Goal: Information Seeking & Learning: Learn about a topic

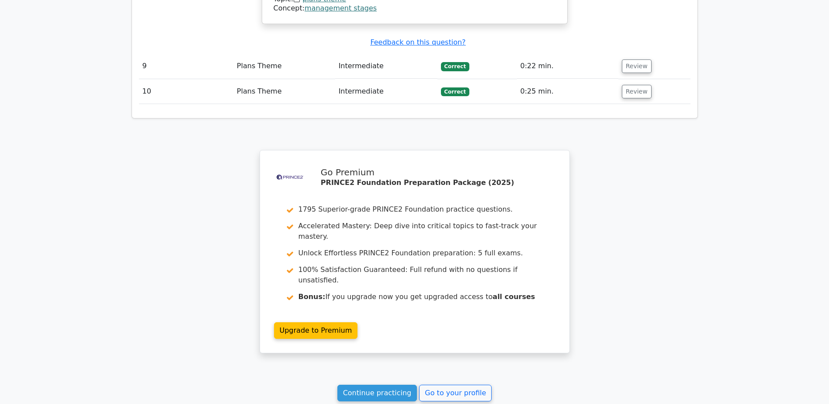
scroll to position [2207, 0]
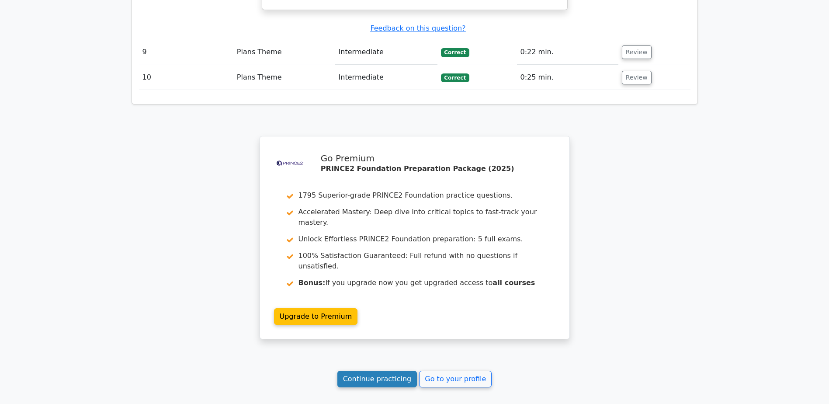
click at [377, 371] on link "Continue practicing" at bounding box center [377, 379] width 80 height 17
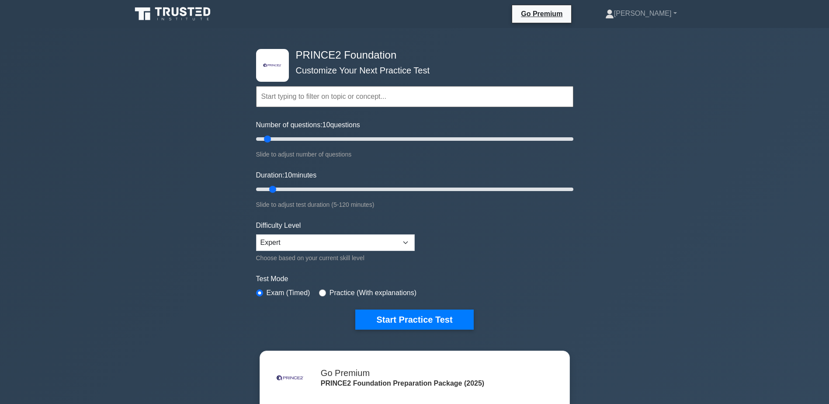
click at [295, 98] on input "text" at bounding box center [414, 96] width 317 height 21
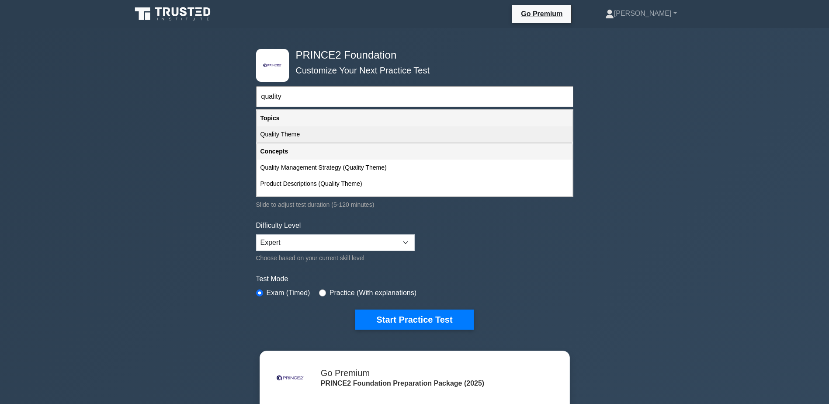
click at [277, 137] on div "Quality Theme" at bounding box center [414, 134] width 315 height 16
type input "Quality Theme"
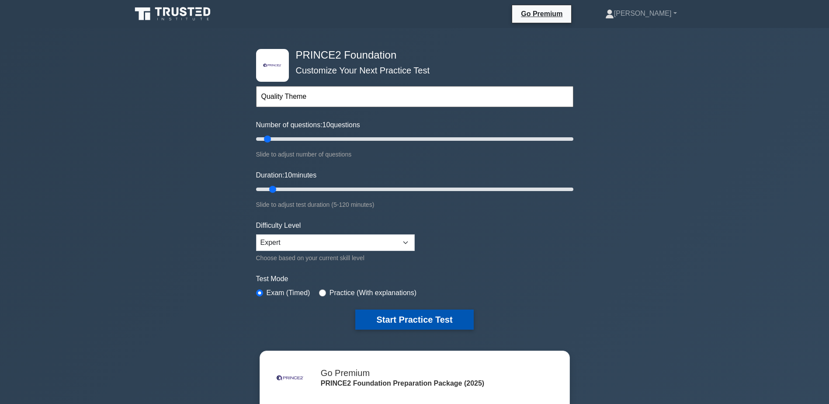
click at [426, 319] on button "Start Practice Test" at bounding box center [414, 319] width 118 height 20
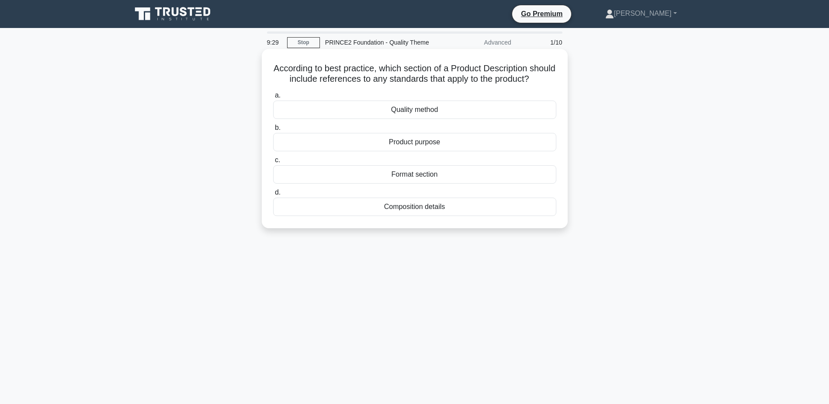
click at [426, 119] on div "Quality method" at bounding box center [414, 109] width 283 height 18
click at [273, 98] on input "a. Quality method" at bounding box center [273, 96] width 0 height 6
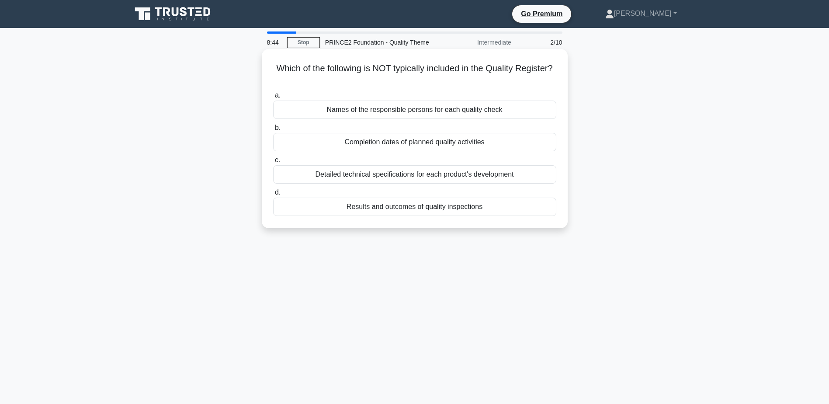
click at [429, 112] on div "Names of the responsible persons for each quality check" at bounding box center [414, 109] width 283 height 18
click at [273, 98] on input "a. Names of the responsible persons for each quality check" at bounding box center [273, 96] width 0 height 6
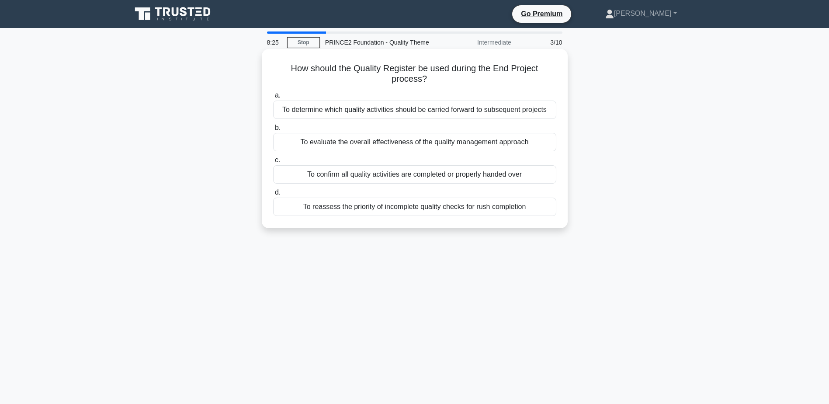
click at [437, 176] on div "To confirm all quality activities are completed or properly handed over" at bounding box center [414, 174] width 283 height 18
click at [273, 163] on input "c. To confirm all quality activities are completed or properly handed over" at bounding box center [273, 160] width 0 height 6
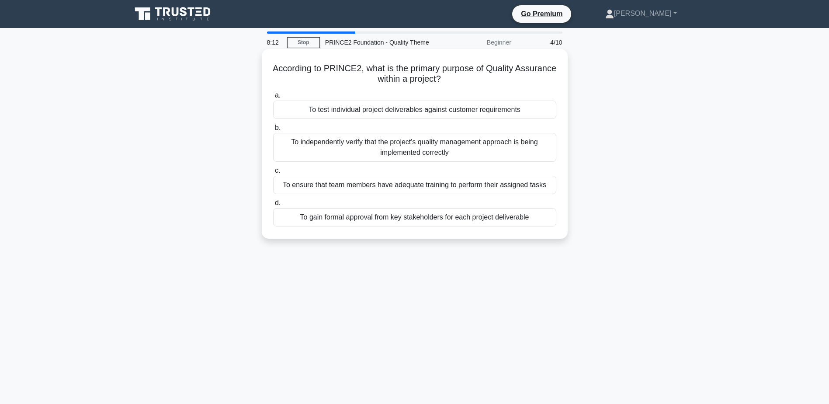
click at [474, 146] on div "To independently verify that the project's quality management approach is being…" at bounding box center [414, 147] width 283 height 29
click at [273, 131] on input "b. To independently verify that the project's quality management approach is be…" at bounding box center [273, 128] width 0 height 6
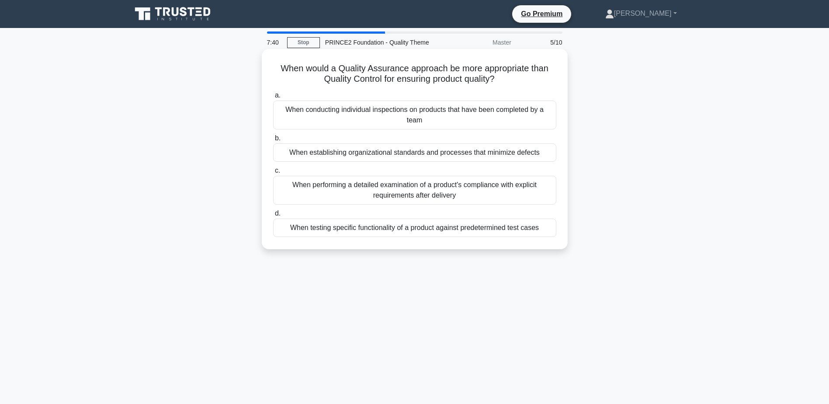
click at [475, 155] on div "When establishing organizational standards and processes that minimize defects" at bounding box center [414, 152] width 283 height 18
click at [273, 141] on input "b. When establishing organizational standards and processes that minimize defec…" at bounding box center [273, 138] width 0 height 6
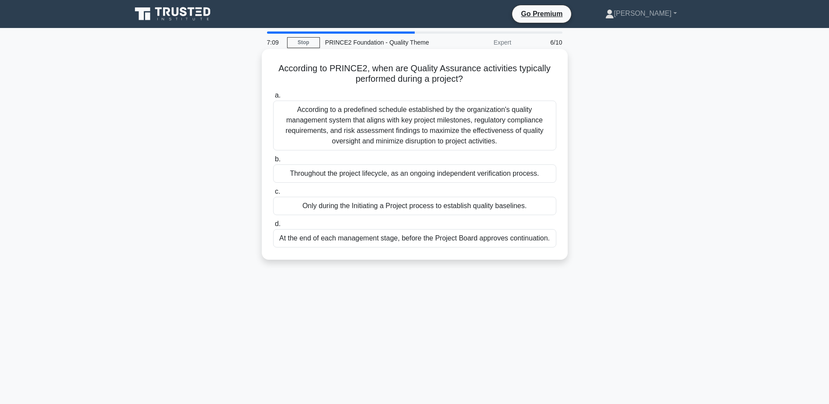
click at [479, 172] on div "Throughout the project lifecycle, as an ongoing independent verification proces…" at bounding box center [414, 173] width 283 height 18
click at [273, 162] on input "b. Throughout the project lifecycle, as an ongoing independent verification pro…" at bounding box center [273, 159] width 0 height 6
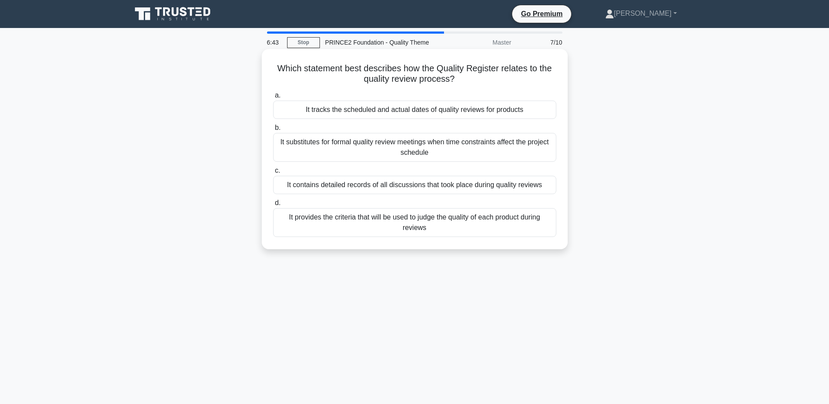
click at [483, 111] on div "It tracks the scheduled and actual dates of quality reviews for products" at bounding box center [414, 109] width 283 height 18
click at [273, 98] on input "a. It tracks the scheduled and actual dates of quality reviews for products" at bounding box center [273, 96] width 0 height 6
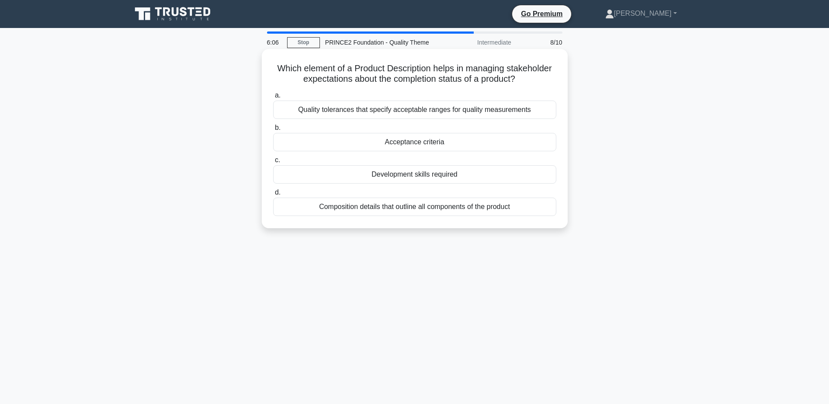
click at [440, 109] on div "Quality tolerances that specify acceptable ranges for quality measurements" at bounding box center [414, 109] width 283 height 18
click at [273, 98] on input "a. Quality tolerances that specify acceptable ranges for quality measurements" at bounding box center [273, 96] width 0 height 6
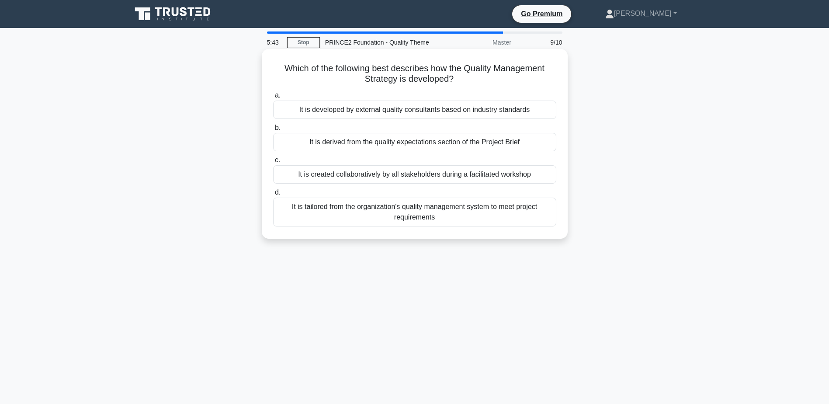
click at [398, 140] on div "It is derived from the quality expectations section of the Project Brief" at bounding box center [414, 142] width 283 height 18
click at [273, 131] on input "b. It is derived from the quality expectations section of the Project Brief" at bounding box center [273, 128] width 0 height 6
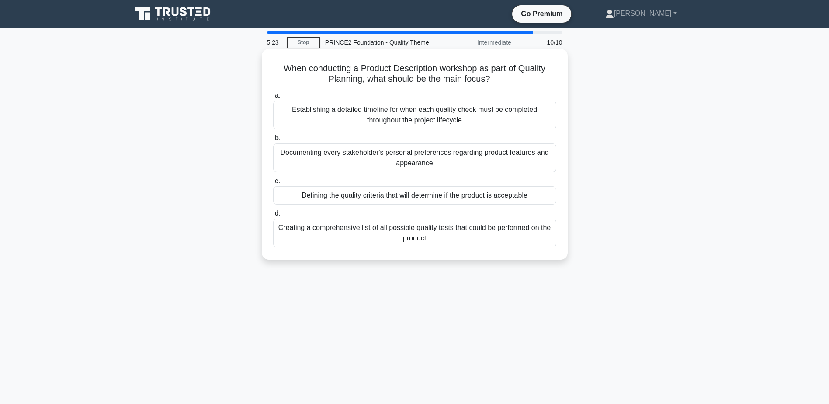
click at [453, 194] on div "Defining the quality criteria that will determine if the product is acceptable" at bounding box center [414, 195] width 283 height 18
click at [273, 184] on input "c. Defining the quality criteria that will determine if the product is acceptab…" at bounding box center [273, 181] width 0 height 6
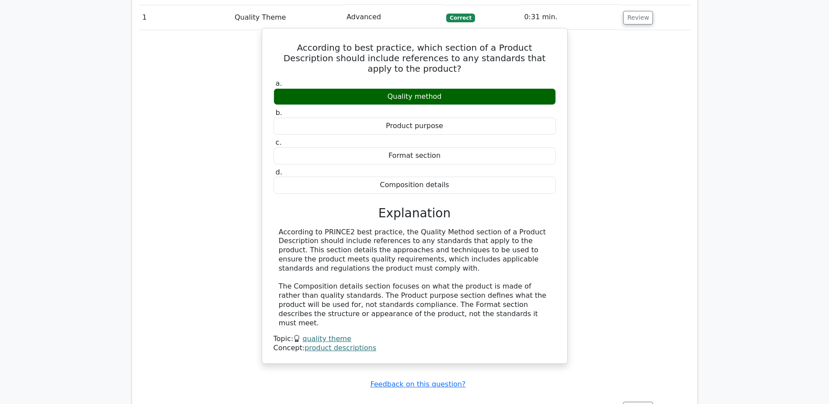
scroll to position [830, 0]
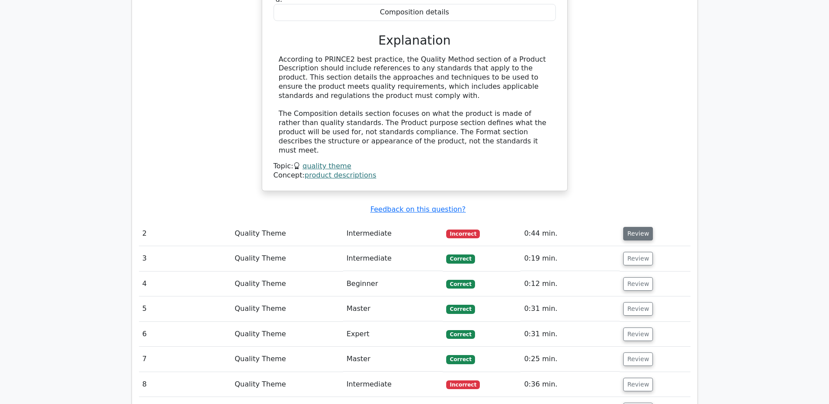
click at [638, 227] on button "Review" at bounding box center [638, 234] width 30 height 14
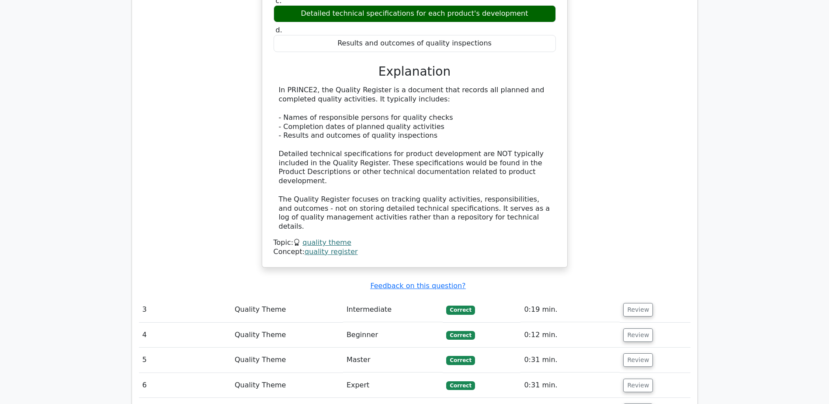
scroll to position [1311, 0]
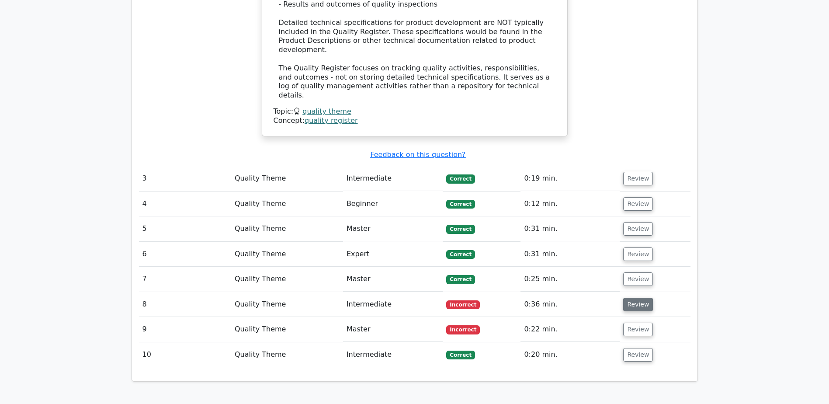
click at [638, 298] on button "Review" at bounding box center [638, 305] width 30 height 14
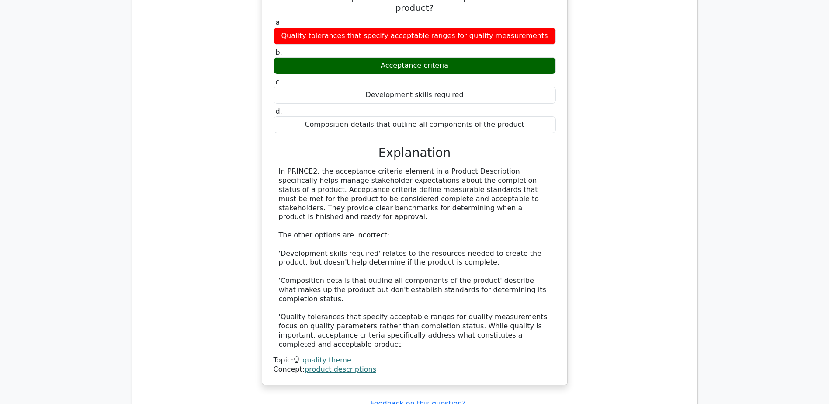
scroll to position [1704, 0]
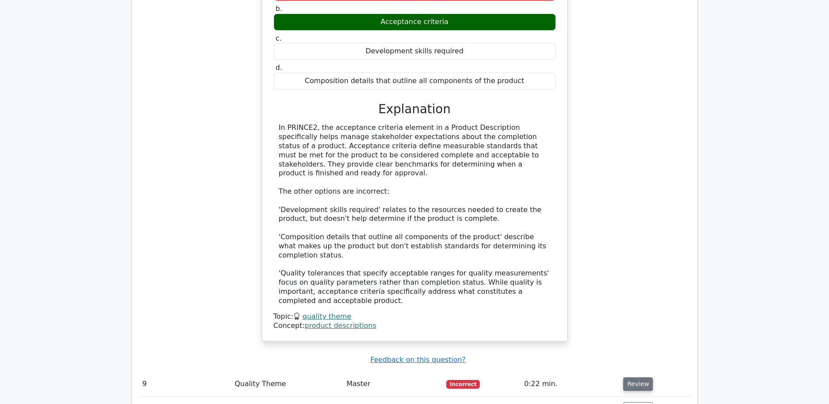
click at [636, 377] on button "Review" at bounding box center [638, 384] width 30 height 14
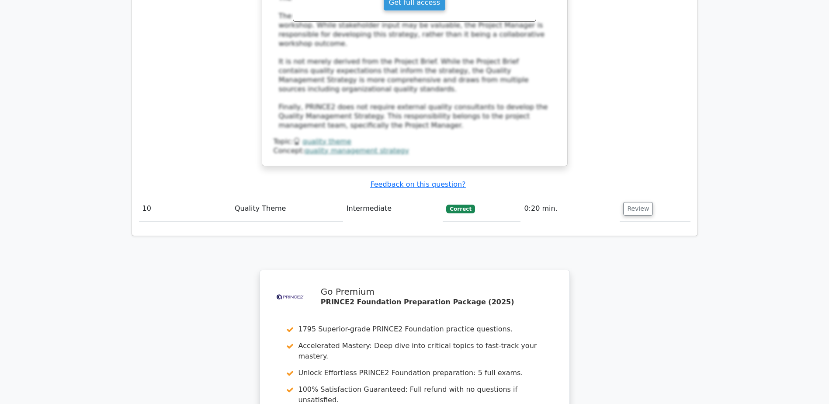
scroll to position [2472, 0]
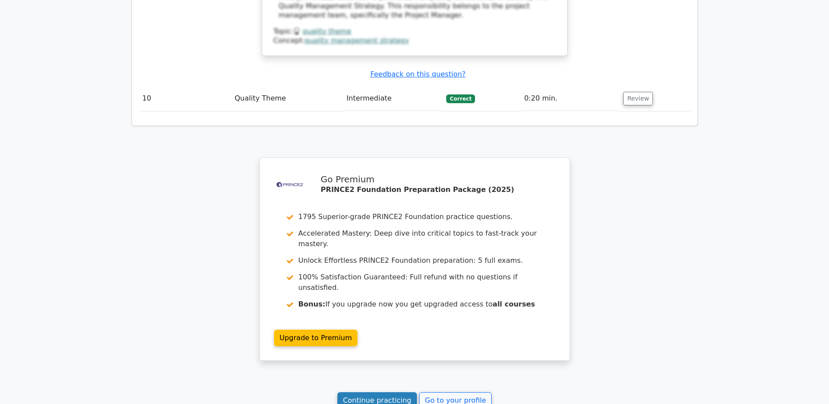
click at [396, 392] on link "Continue practicing" at bounding box center [377, 400] width 80 height 17
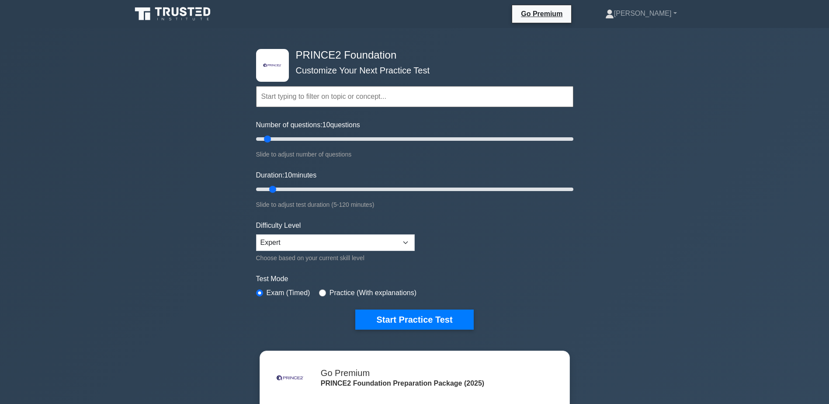
click at [326, 93] on input "text" at bounding box center [414, 96] width 317 height 21
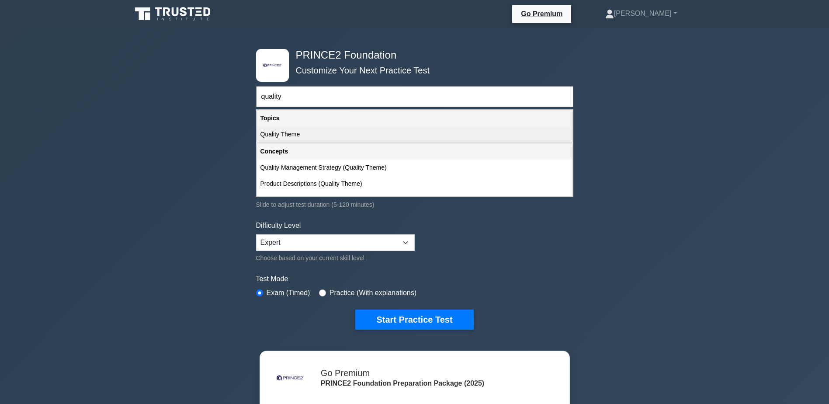
click at [285, 135] on div "Quality Theme" at bounding box center [414, 134] width 315 height 16
type input "Quality Theme"
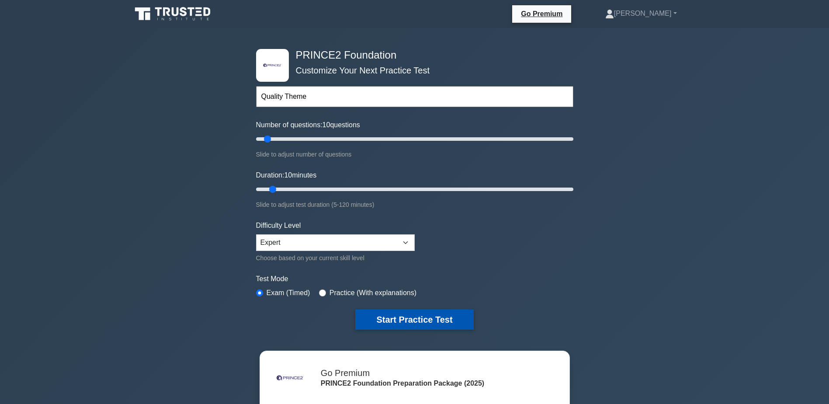
click at [439, 321] on button "Start Practice Test" at bounding box center [414, 319] width 118 height 20
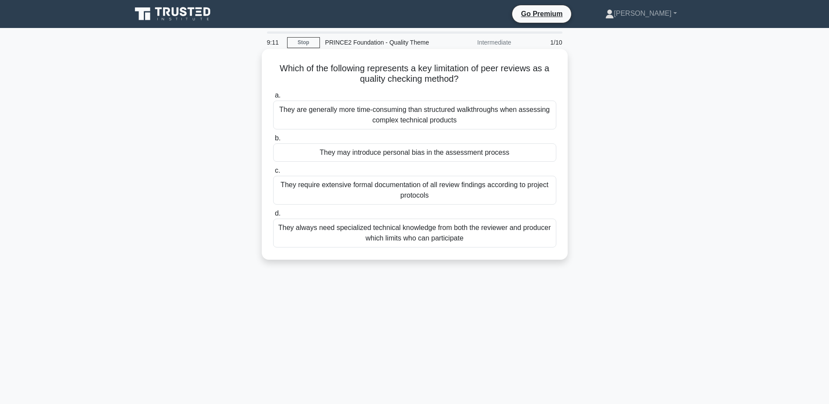
click at [489, 151] on div "They may introduce personal bias in the assessment process" at bounding box center [414, 152] width 283 height 18
click at [273, 141] on input "b. They may introduce personal bias in the assessment process" at bounding box center [273, 138] width 0 height 6
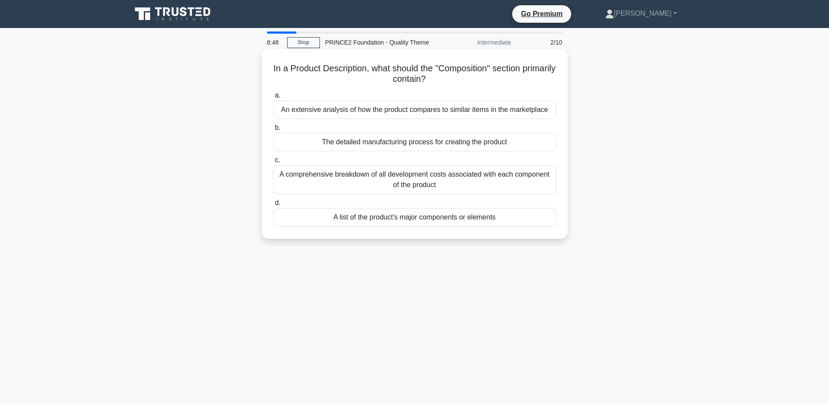
click at [458, 221] on div "A list of the product's major components or elements" at bounding box center [414, 217] width 283 height 18
click at [273, 206] on input "d. A list of the product's major components or elements" at bounding box center [273, 203] width 0 height 6
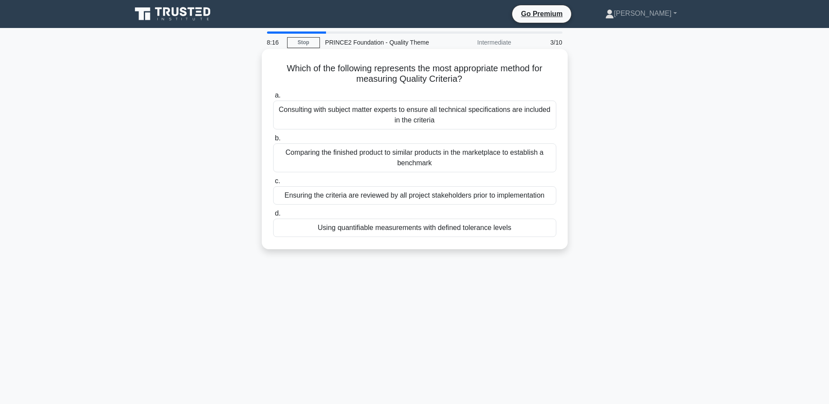
click at [442, 225] on div "Using quantifiable measurements with defined tolerance levels" at bounding box center [414, 227] width 283 height 18
click at [273, 216] on input "d. Using quantifiable measurements with defined tolerance levels" at bounding box center [273, 214] width 0 height 6
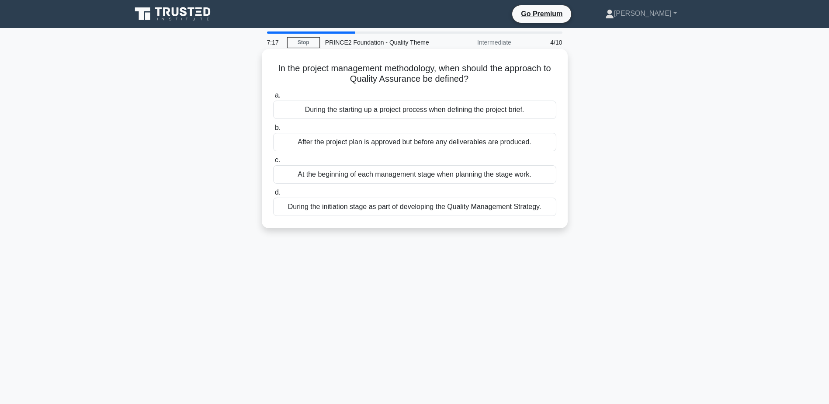
click at [419, 113] on div "During the starting up a project process when defining the project brief." at bounding box center [414, 109] width 283 height 18
click at [273, 98] on input "a. During the starting up a project process when defining the project brief." at bounding box center [273, 96] width 0 height 6
click at [446, 208] on div "Methods and standards to be used for ensuring and controlling quality" at bounding box center [414, 206] width 283 height 18
click at [273, 195] on input "d. Methods and standards to be used for ensuring and controlling quality" at bounding box center [273, 193] width 0 height 6
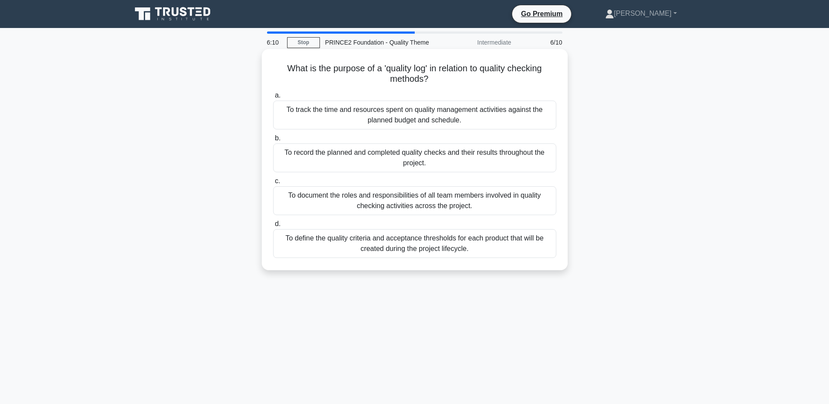
click at [476, 159] on div "To record the planned and completed quality checks and their results throughout…" at bounding box center [414, 157] width 283 height 29
click at [273, 141] on input "b. To record the planned and completed quality checks and their results through…" at bounding box center [273, 138] width 0 height 6
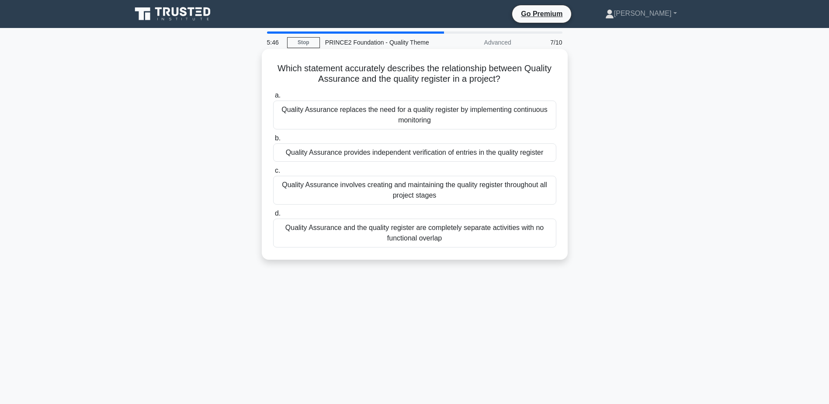
click at [464, 149] on div "Quality Assurance provides independent verification of entries in the quality r…" at bounding box center [414, 152] width 283 height 18
click at [273, 141] on input "b. Quality Assurance provides independent verification of entries in the qualit…" at bounding box center [273, 138] width 0 height 6
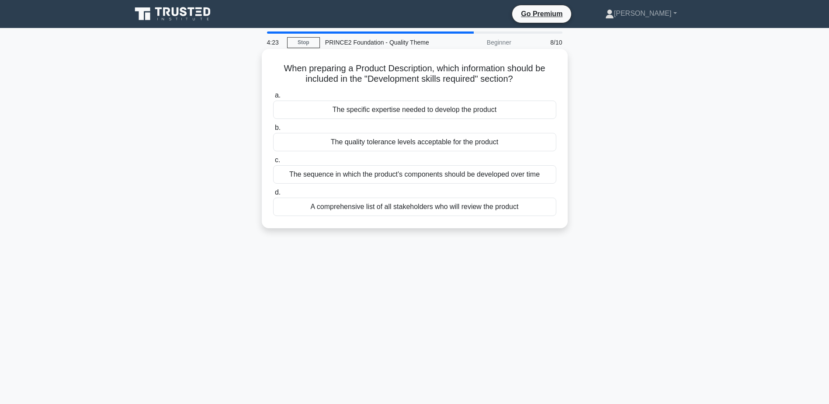
click at [383, 143] on div "The quality tolerance levels acceptable for the product" at bounding box center [414, 142] width 283 height 18
click at [273, 131] on input "b. The quality tolerance levels acceptable for the product" at bounding box center [273, 128] width 0 height 6
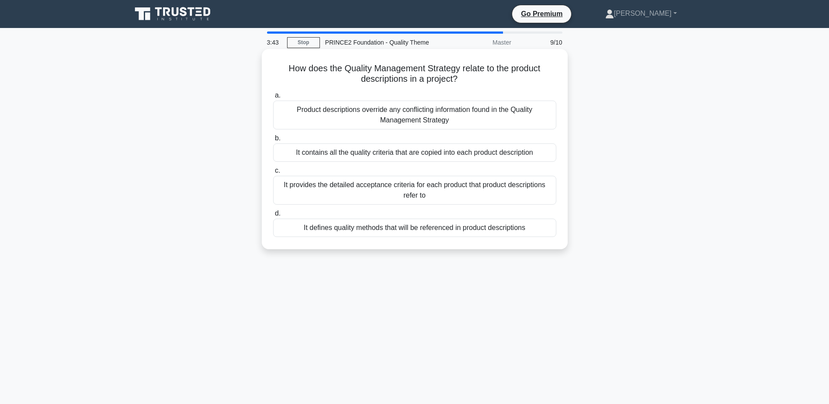
click at [478, 229] on div "It defines quality methods that will be referenced in product descriptions" at bounding box center [414, 227] width 283 height 18
click at [273, 216] on input "d. It defines quality methods that will be referenced in product descriptions" at bounding box center [273, 214] width 0 height 6
click at [464, 229] on div "To provide a quantitative measurement against which product quality can be asse…" at bounding box center [414, 227] width 283 height 18
click at [273, 216] on input "d. To provide a quantitative measurement against which product quality can be a…" at bounding box center [273, 214] width 0 height 6
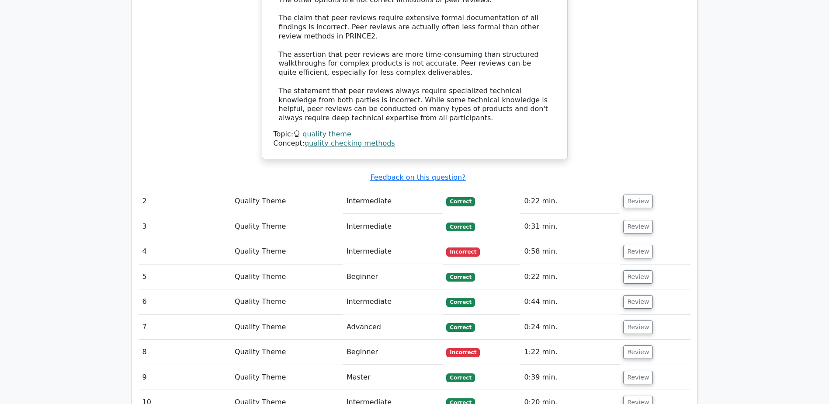
scroll to position [961, 0]
click at [633, 244] on button "Review" at bounding box center [638, 251] width 30 height 14
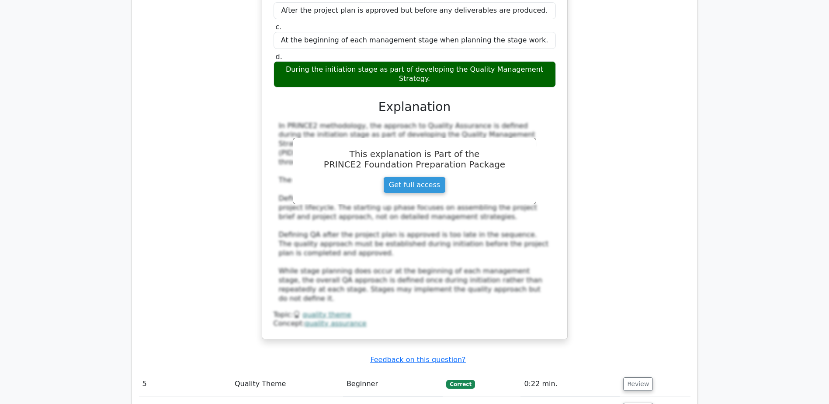
scroll to position [1398, 0]
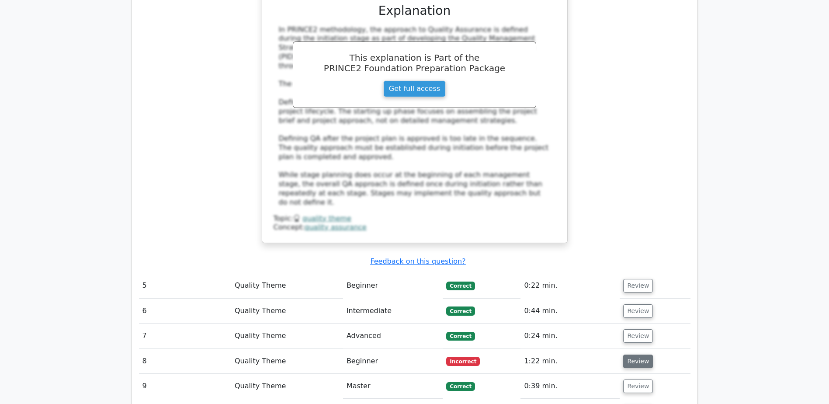
click at [631, 354] on button "Review" at bounding box center [638, 361] width 30 height 14
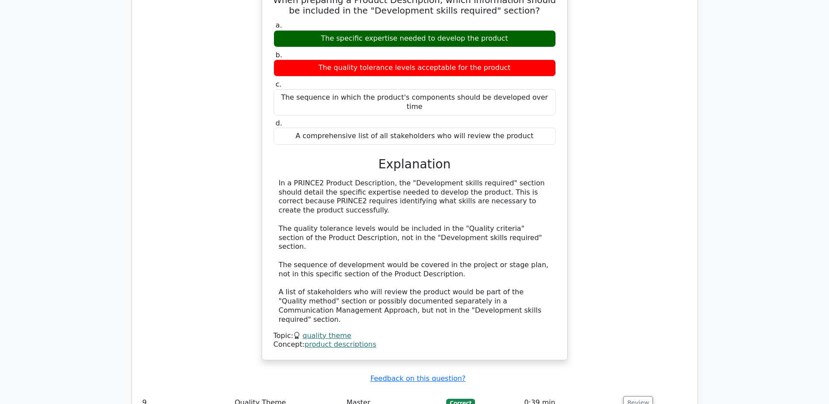
scroll to position [2054, 0]
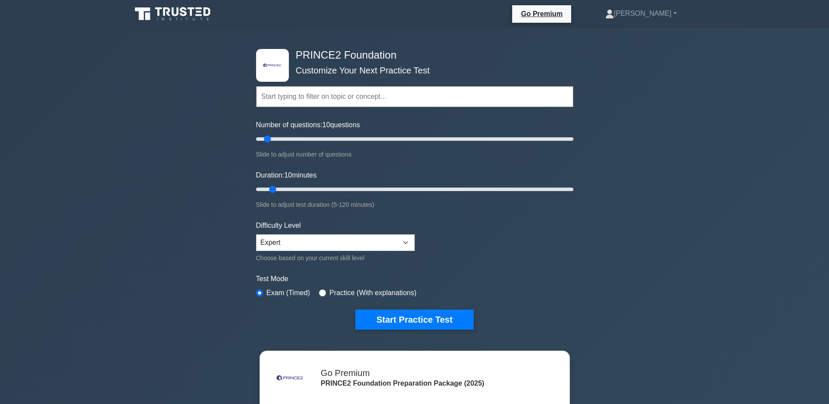
click at [305, 103] on input "text" at bounding box center [414, 96] width 317 height 21
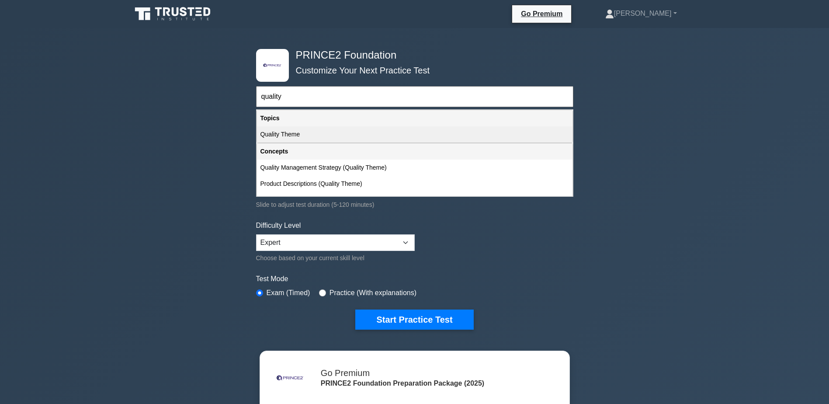
click at [294, 132] on div "Quality Theme" at bounding box center [414, 134] width 315 height 16
type input "Quality Theme"
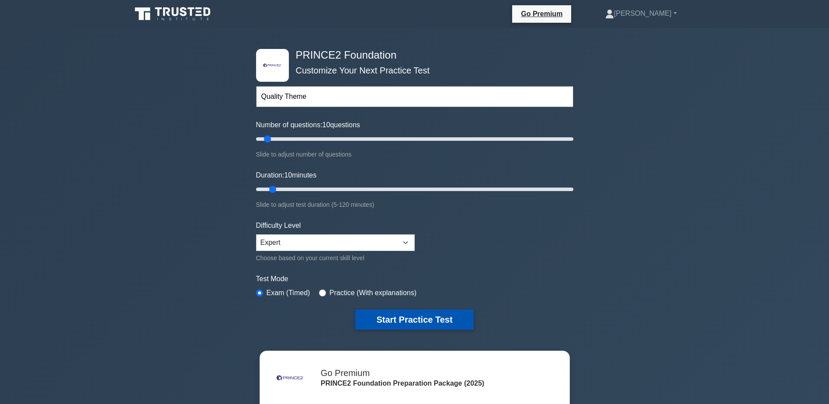
click at [437, 322] on button "Start Practice Test" at bounding box center [414, 319] width 118 height 20
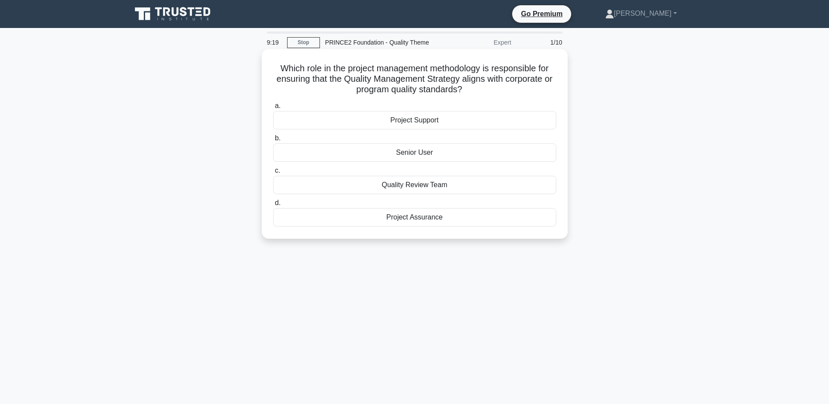
click at [407, 218] on div "Project Assurance" at bounding box center [414, 217] width 283 height 18
click at [273, 206] on input "d. Project Assurance" at bounding box center [273, 203] width 0 height 6
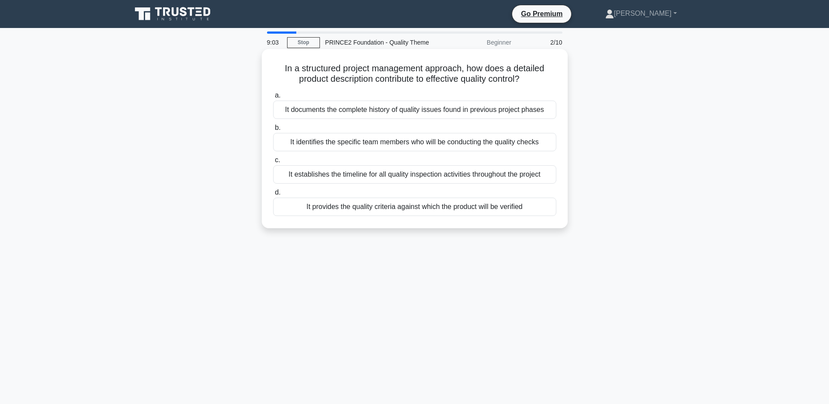
click at [410, 208] on div "It provides the quality criteria against which the product will be verified" at bounding box center [414, 206] width 283 height 18
click at [273, 195] on input "d. It provides the quality criteria against which the product will be verified" at bounding box center [273, 193] width 0 height 6
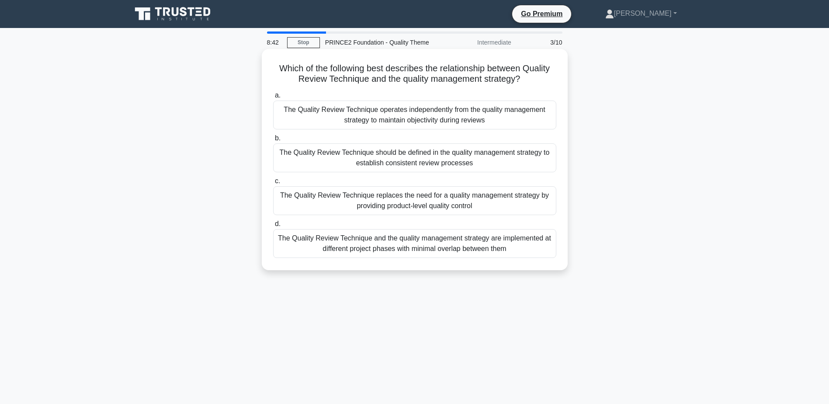
click at [408, 152] on div "The Quality Review Technique should be defined in the quality management strate…" at bounding box center [414, 157] width 283 height 29
click at [273, 141] on input "b. The Quality Review Technique should be defined in the quality management str…" at bounding box center [273, 138] width 0 height 6
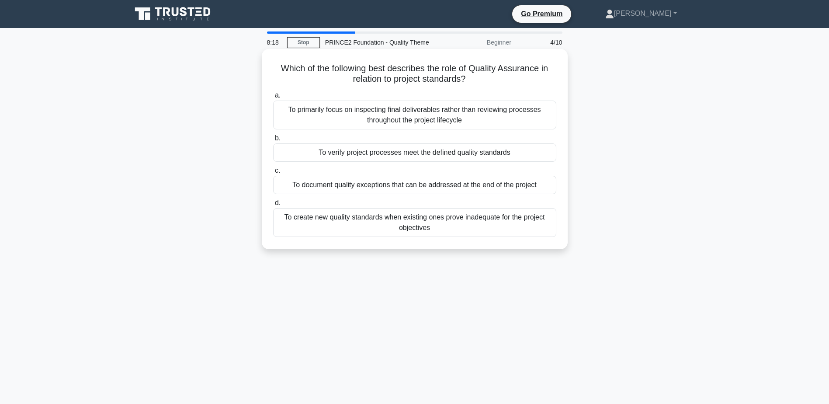
click at [417, 155] on div "To verify project processes meet the defined quality standards" at bounding box center [414, 152] width 283 height 18
click at [273, 141] on input "b. To verify project processes meet the defined quality standards" at bounding box center [273, 138] width 0 height 6
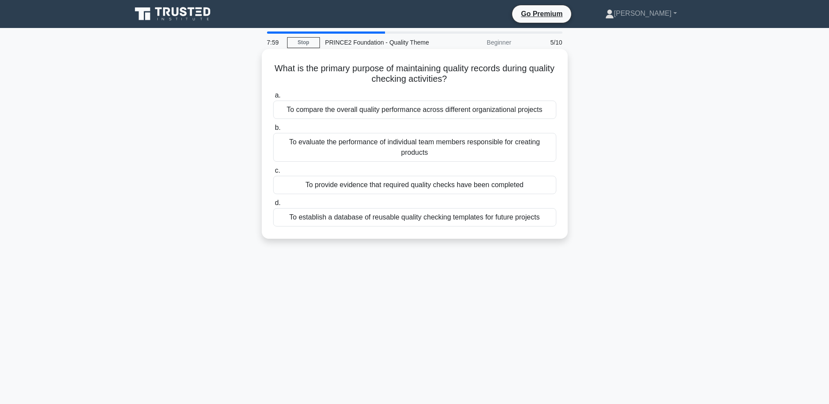
click at [451, 188] on div "To provide evidence that required quality checks have been completed" at bounding box center [414, 185] width 283 height 18
click at [273, 173] on input "c. To provide evidence that required quality checks have been completed" at bounding box center [273, 171] width 0 height 6
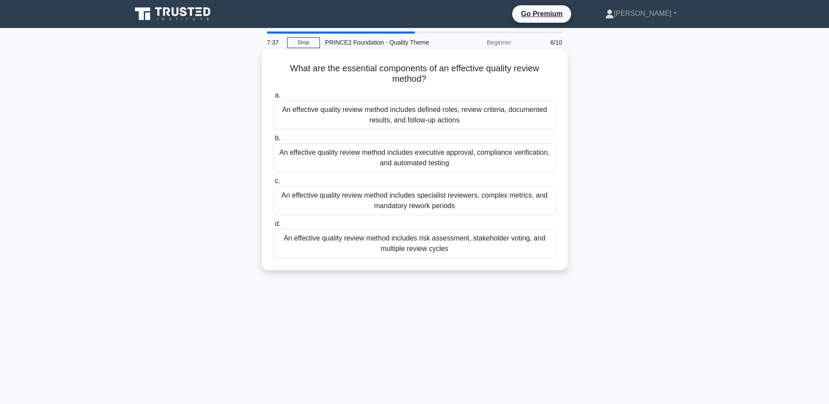
click at [433, 112] on div "An effective quality review method includes defined roles, review criteria, doc…" at bounding box center [414, 114] width 283 height 29
click at [273, 98] on input "a. An effective quality review method includes defined roles, review criteria, …" at bounding box center [273, 96] width 0 height 6
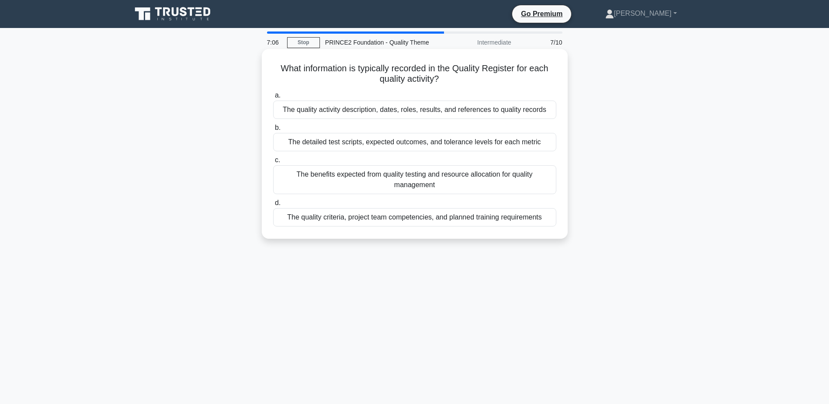
click at [440, 107] on div "The quality activity description, dates, roles, results, and references to qual…" at bounding box center [414, 109] width 283 height 18
click at [273, 98] on input "a. The quality activity description, dates, roles, results, and references to q…" at bounding box center [273, 96] width 0 height 6
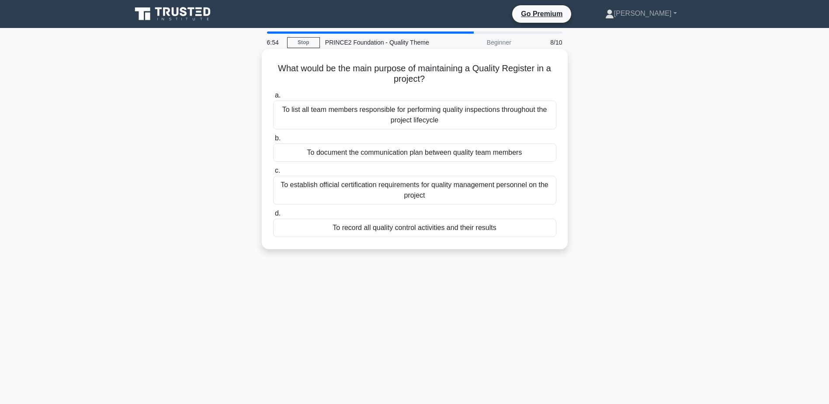
click at [430, 229] on div "To record all quality control activities and their results" at bounding box center [414, 227] width 283 height 18
click at [273, 216] on input "d. To record all quality control activities and their results" at bounding box center [273, 214] width 0 height 6
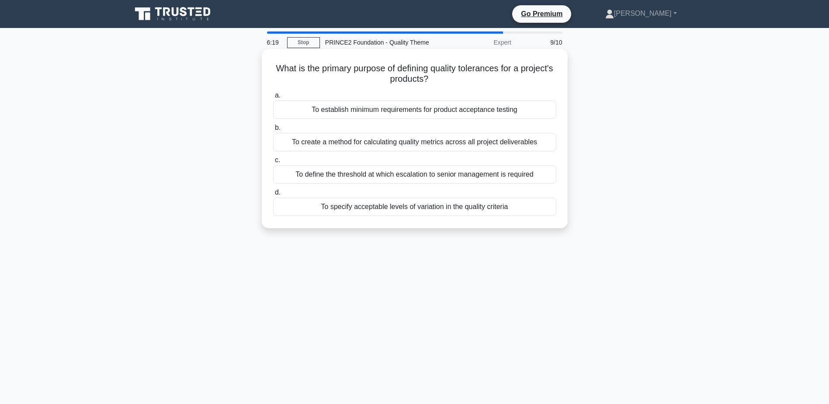
click at [406, 177] on div "To define the threshold at which escalation to senior management is required" at bounding box center [414, 174] width 283 height 18
click at [273, 163] on input "c. To define the threshold at which escalation to senior management is required" at bounding box center [273, 160] width 0 height 6
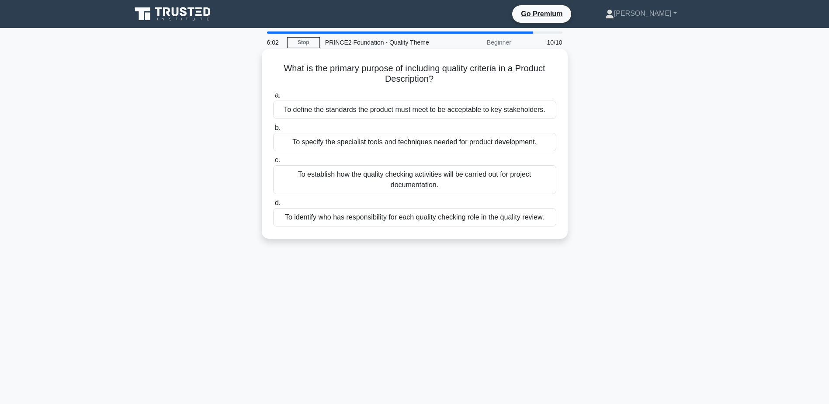
click at [482, 107] on div "To define the standards the product must meet to be acceptable to key stakehold…" at bounding box center [414, 109] width 283 height 18
click at [273, 98] on input "a. To define the standards the product must meet to be acceptable to key stakeh…" at bounding box center [273, 96] width 0 height 6
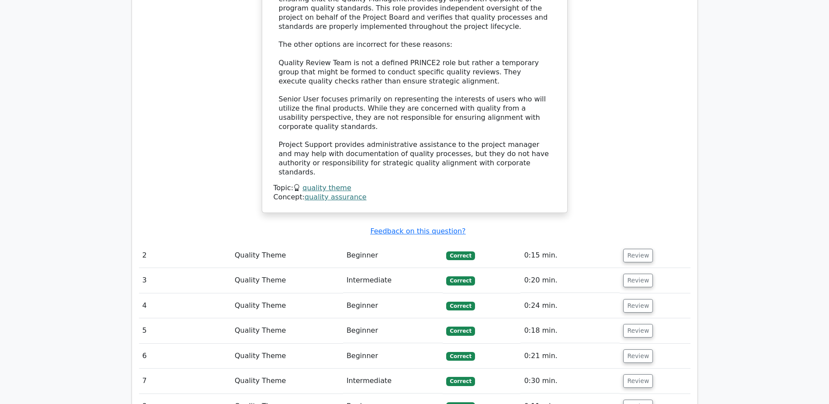
scroll to position [961, 0]
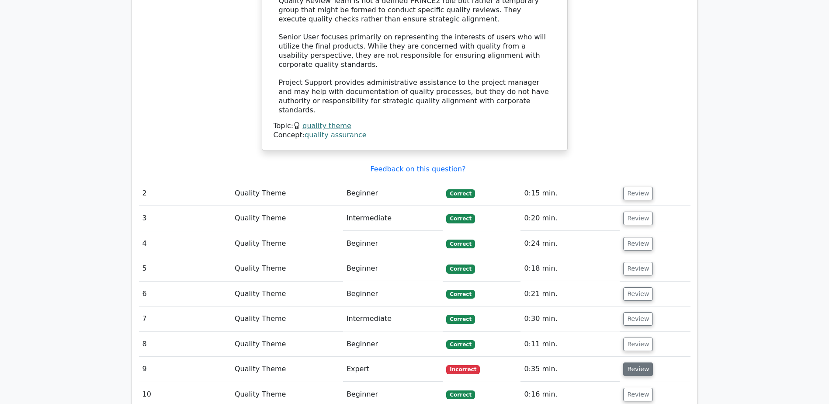
click at [636, 362] on button "Review" at bounding box center [638, 369] width 30 height 14
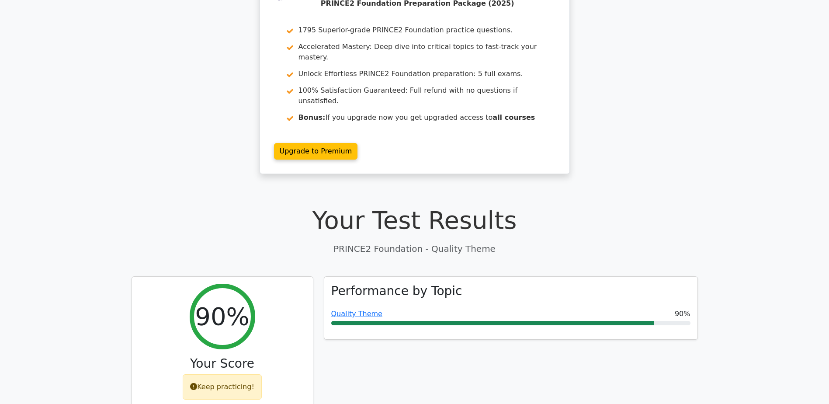
scroll to position [0, 0]
